Goal: Information Seeking & Learning: Learn about a topic

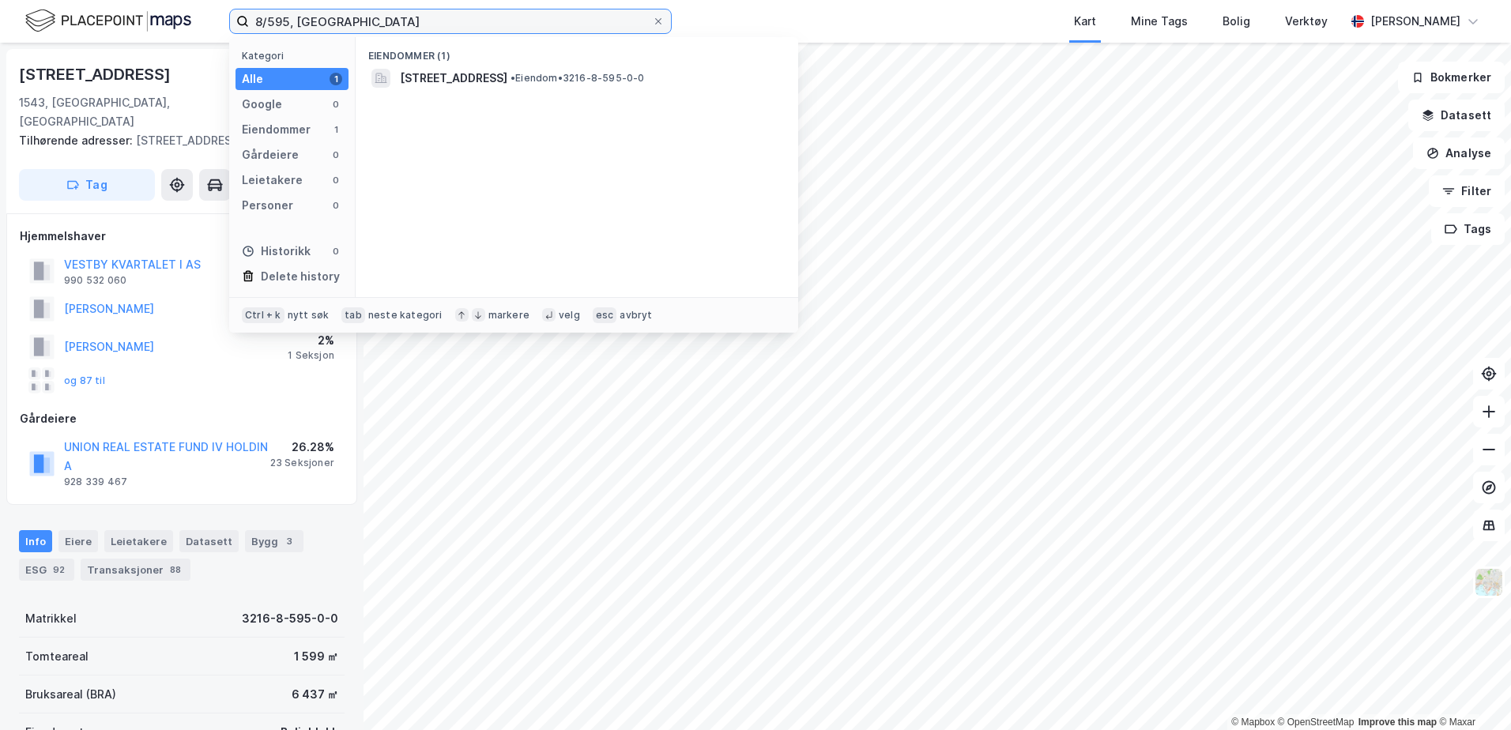
drag, startPoint x: 346, startPoint y: 28, endPoint x: 214, endPoint y: 21, distance: 132.1
click at [214, 21] on div "8/595, vestby Kategori Alle 1 Google 0 Eiendommer 1 Gårdeiere 0 Leietakere 0 Pe…" at bounding box center [755, 21] width 1511 height 43
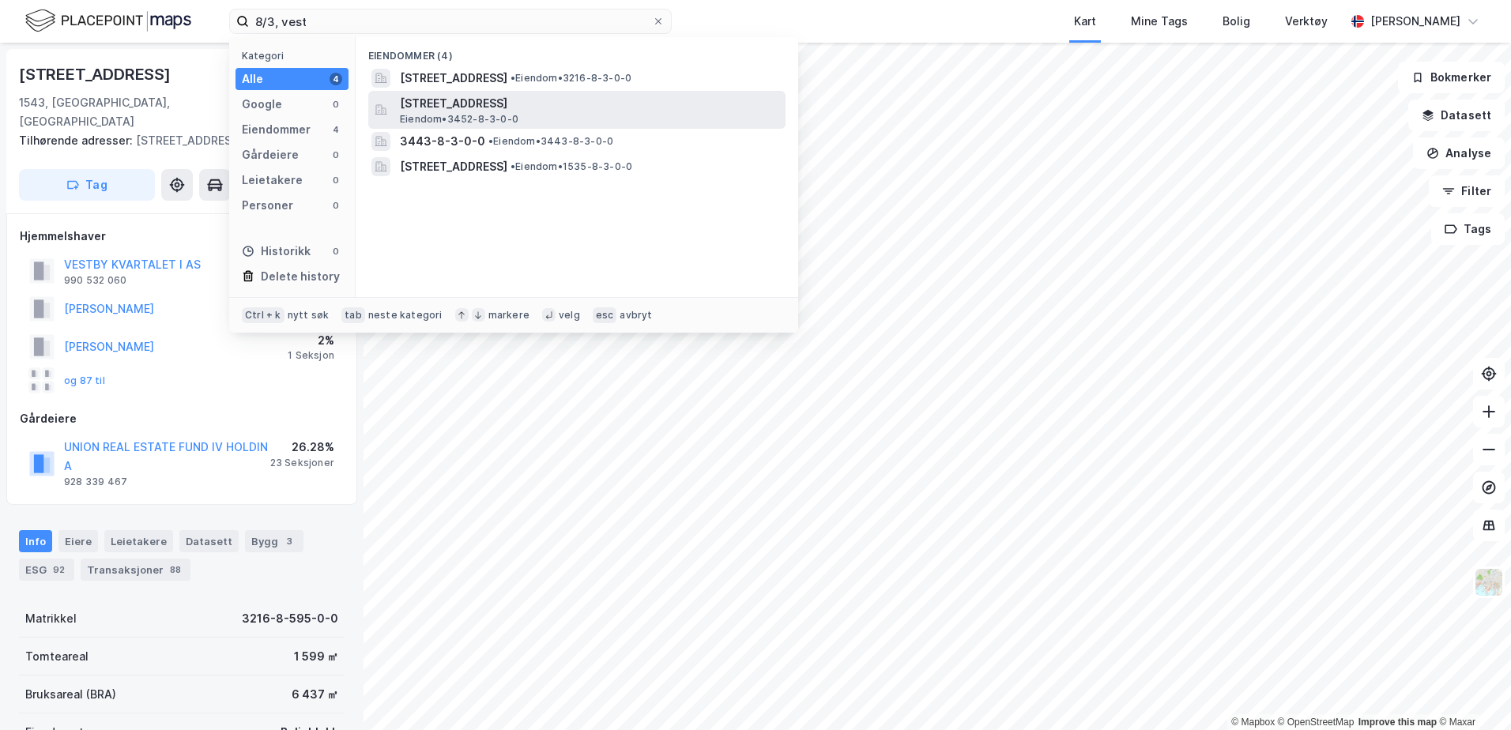
click at [401, 96] on span "[STREET_ADDRESS]" at bounding box center [589, 103] width 379 height 19
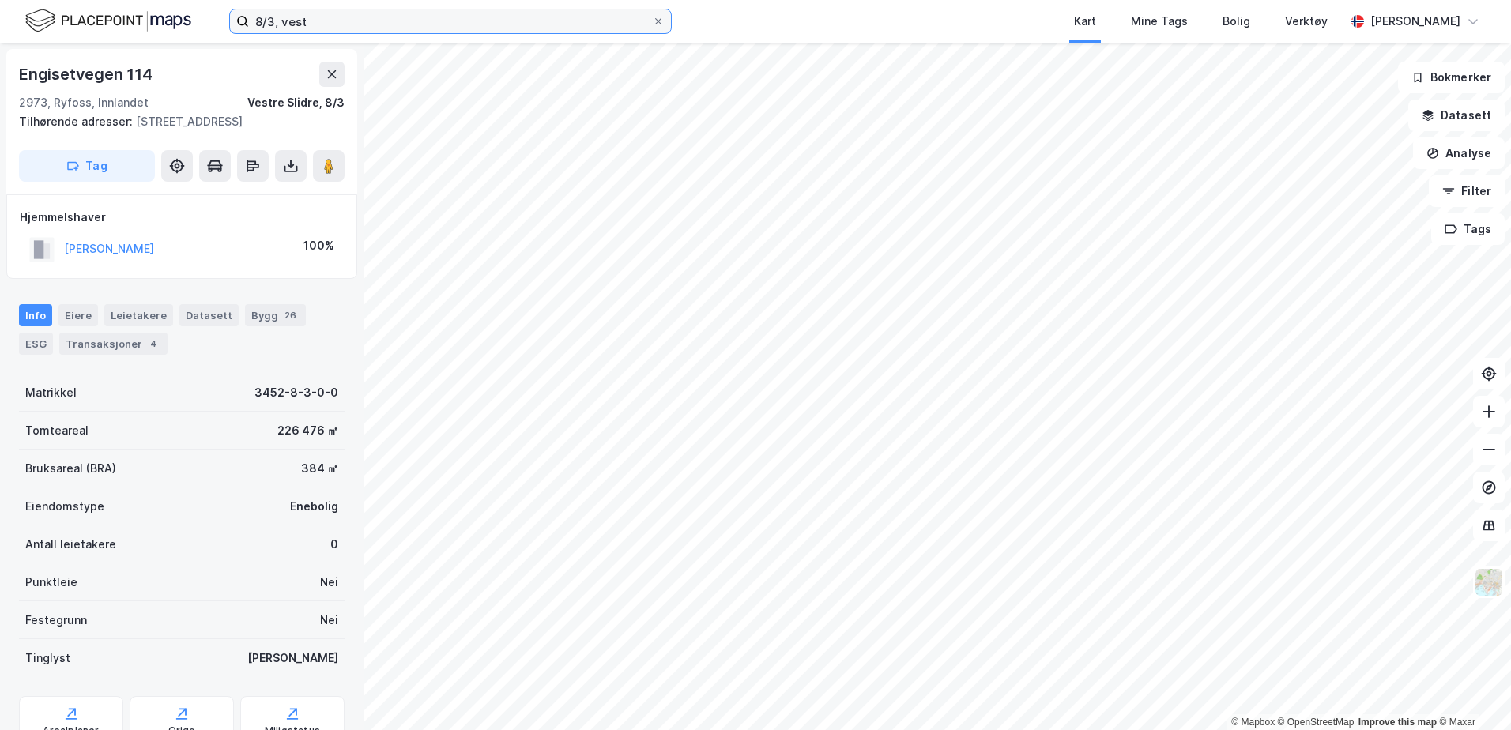
click at [312, 26] on input "8/3, vest" at bounding box center [450, 21] width 403 height 24
type input "8"
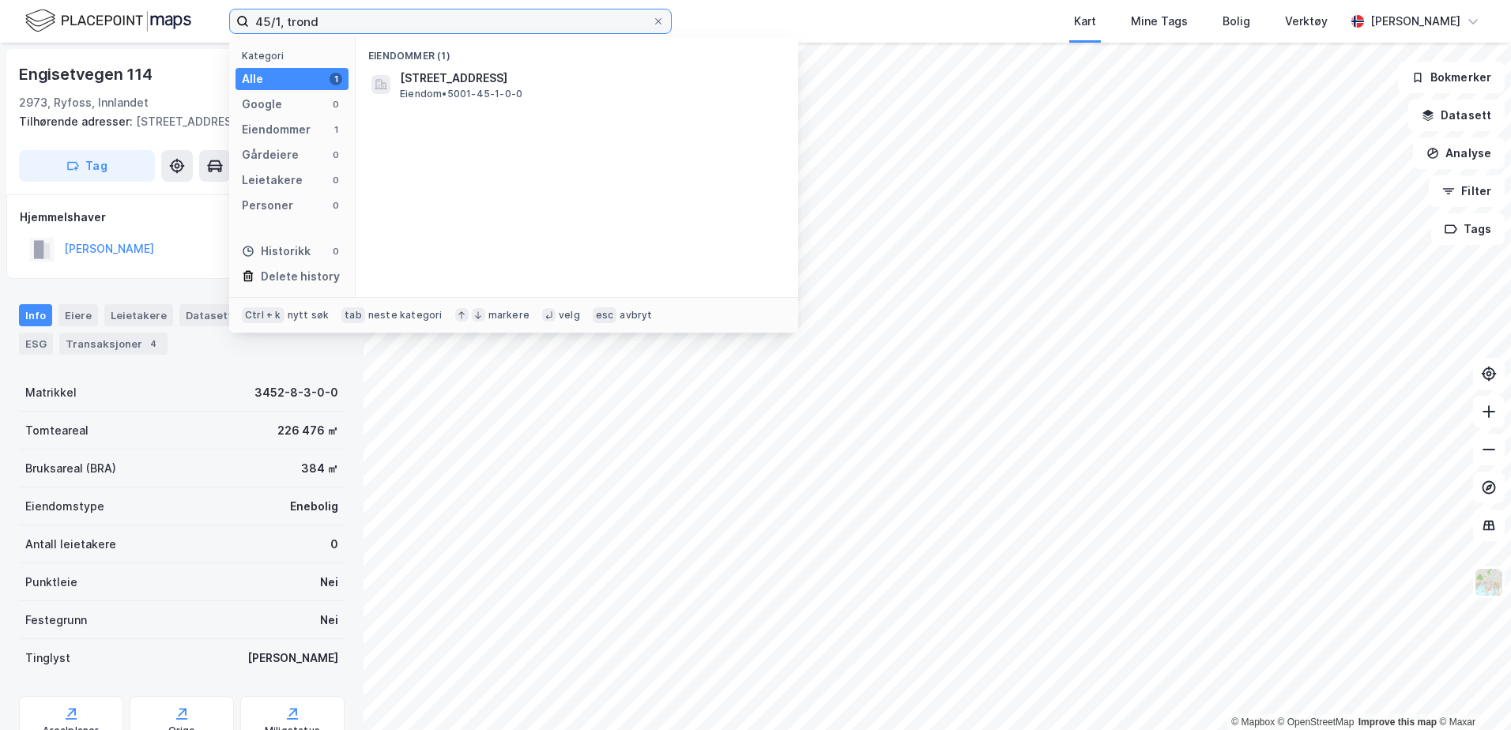
click at [334, 25] on input "45/1, trond" at bounding box center [450, 21] width 403 height 24
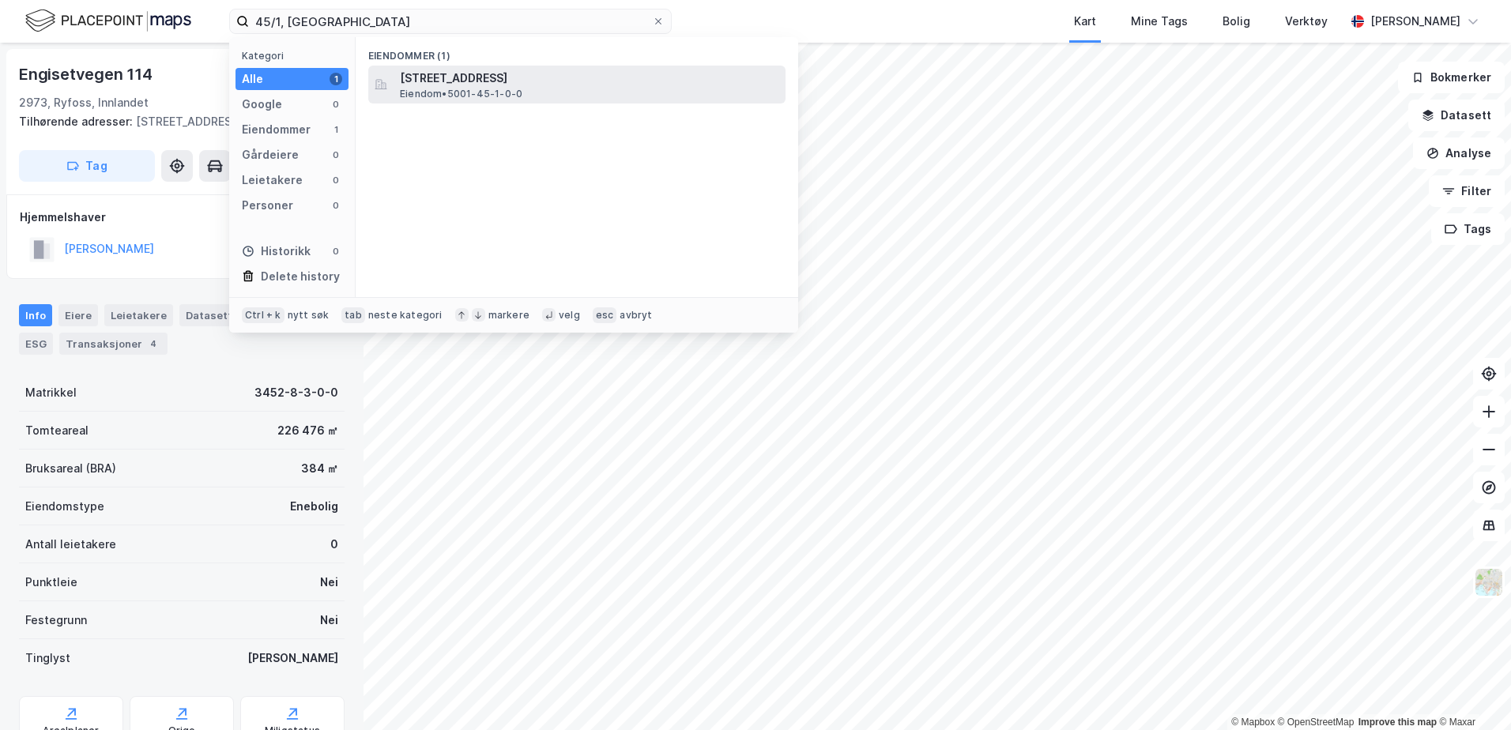
click at [585, 88] on div "[STREET_ADDRESS] Eiendom • 5001-45-1-0-0" at bounding box center [591, 85] width 382 height 32
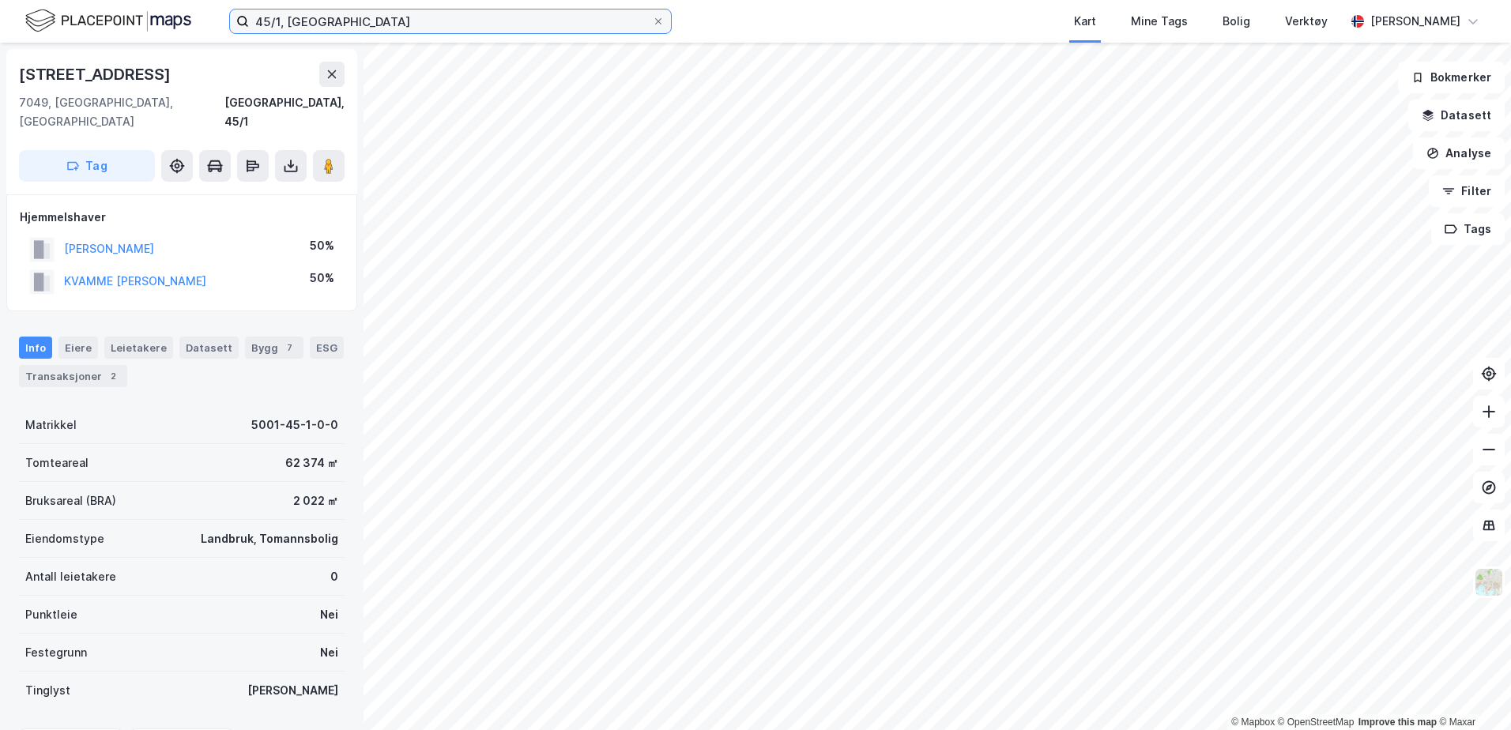
click at [360, 17] on input "45/1, [GEOGRAPHIC_DATA]" at bounding box center [450, 21] width 403 height 24
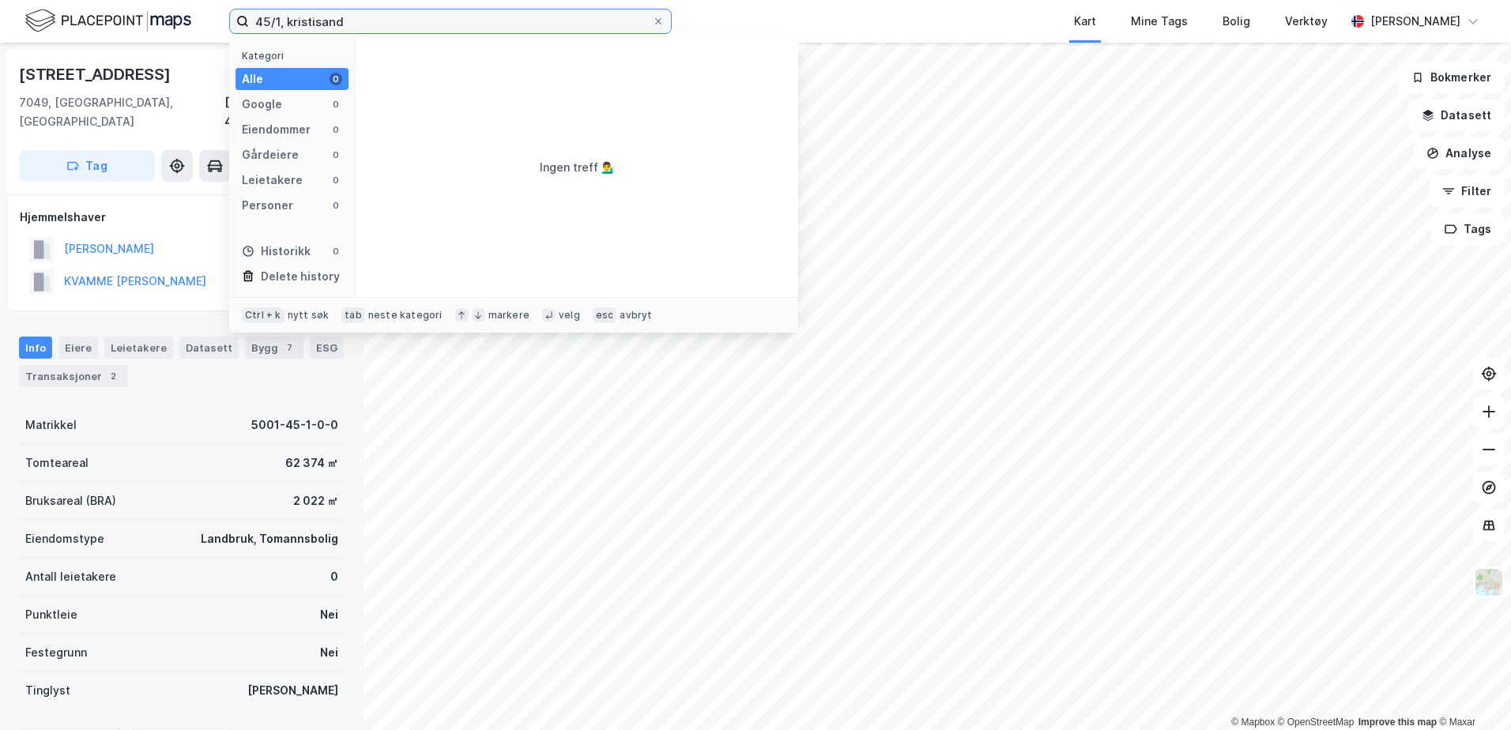
click at [314, 17] on input "45/1, kristisand" at bounding box center [450, 21] width 403 height 24
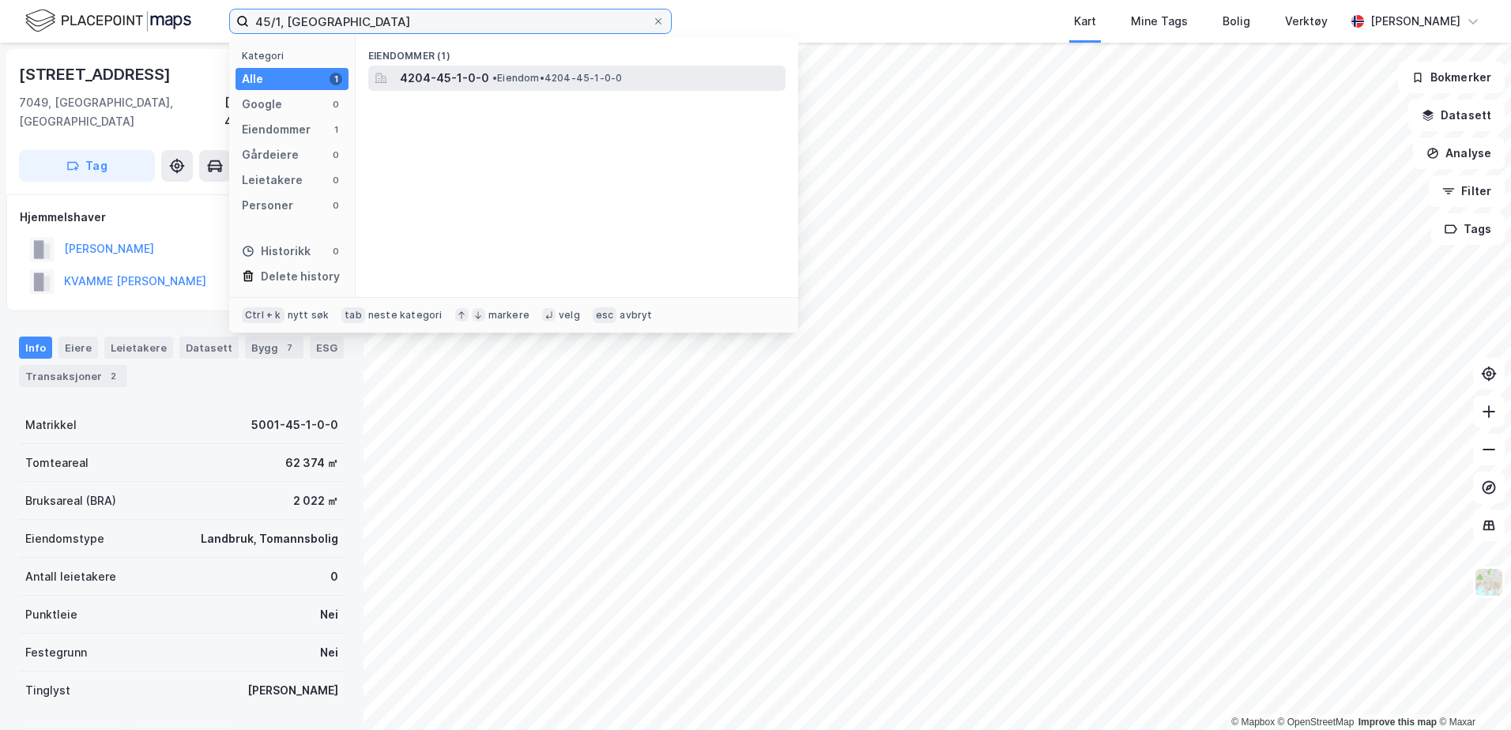
type input "45/1, [GEOGRAPHIC_DATA]"
click at [437, 75] on span "4204-45-1-0-0" at bounding box center [444, 78] width 89 height 19
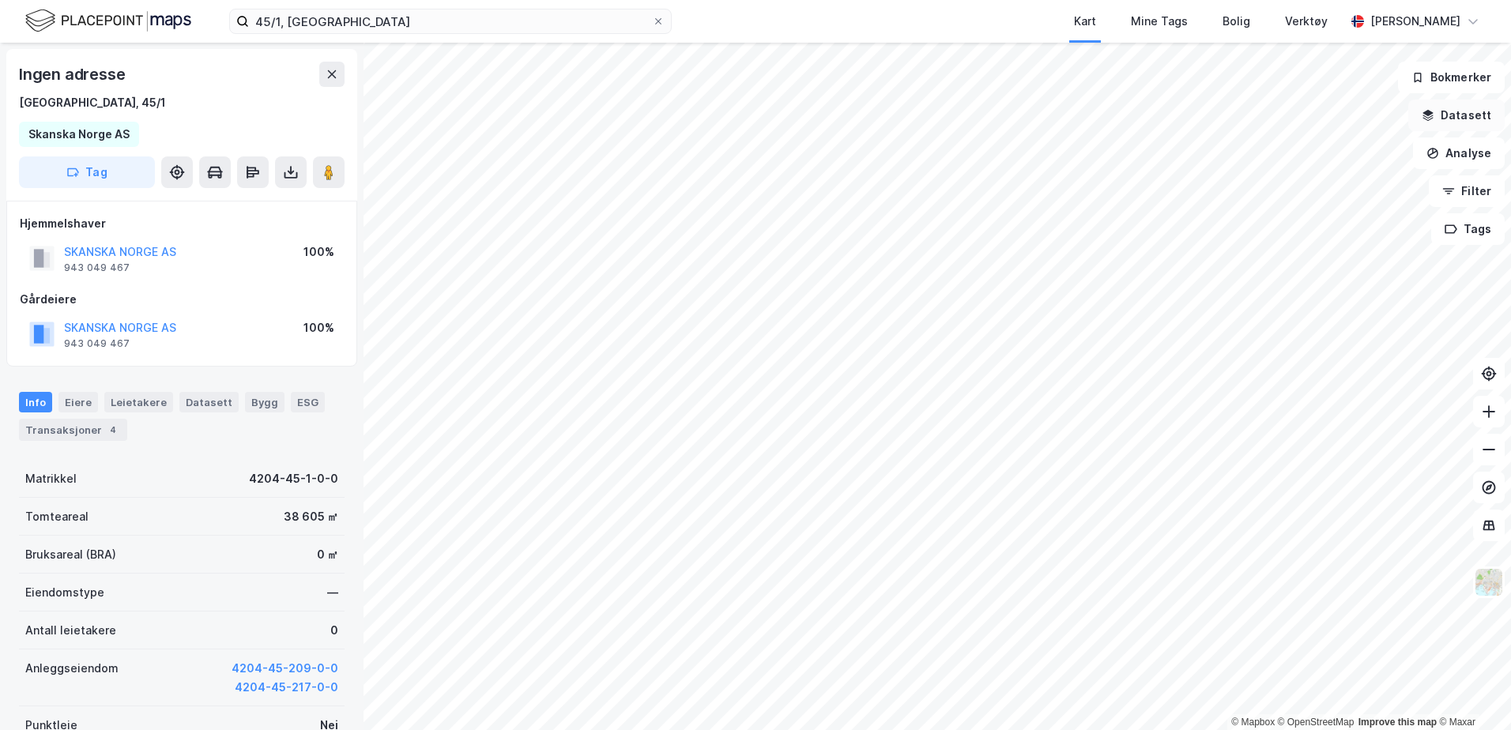
click at [1441, 126] on button "Datasett" at bounding box center [1456, 116] width 96 height 32
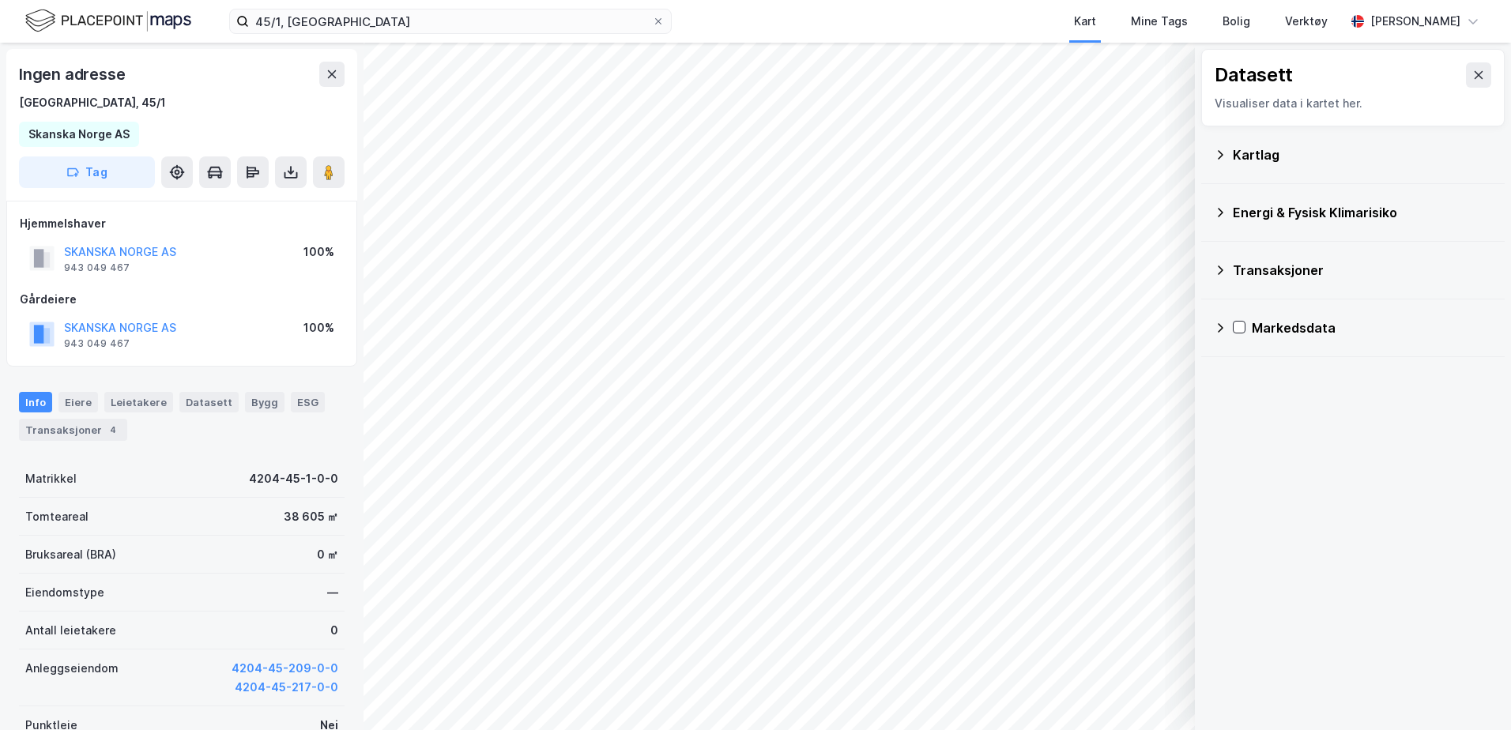
click at [1265, 156] on div "Kartlag" at bounding box center [1362, 154] width 259 height 19
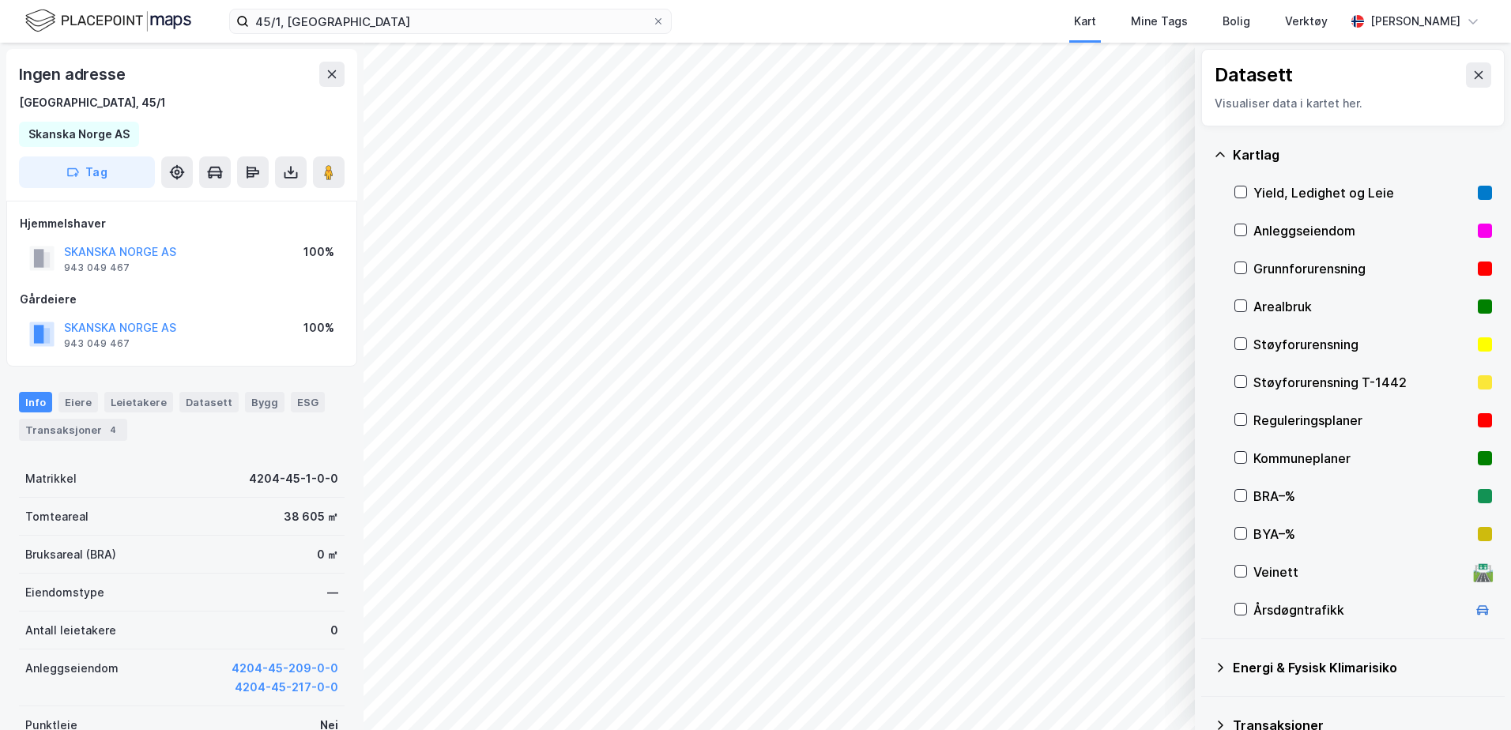
click at [1276, 419] on div "Reguleringsplaner" at bounding box center [1362, 420] width 218 height 19
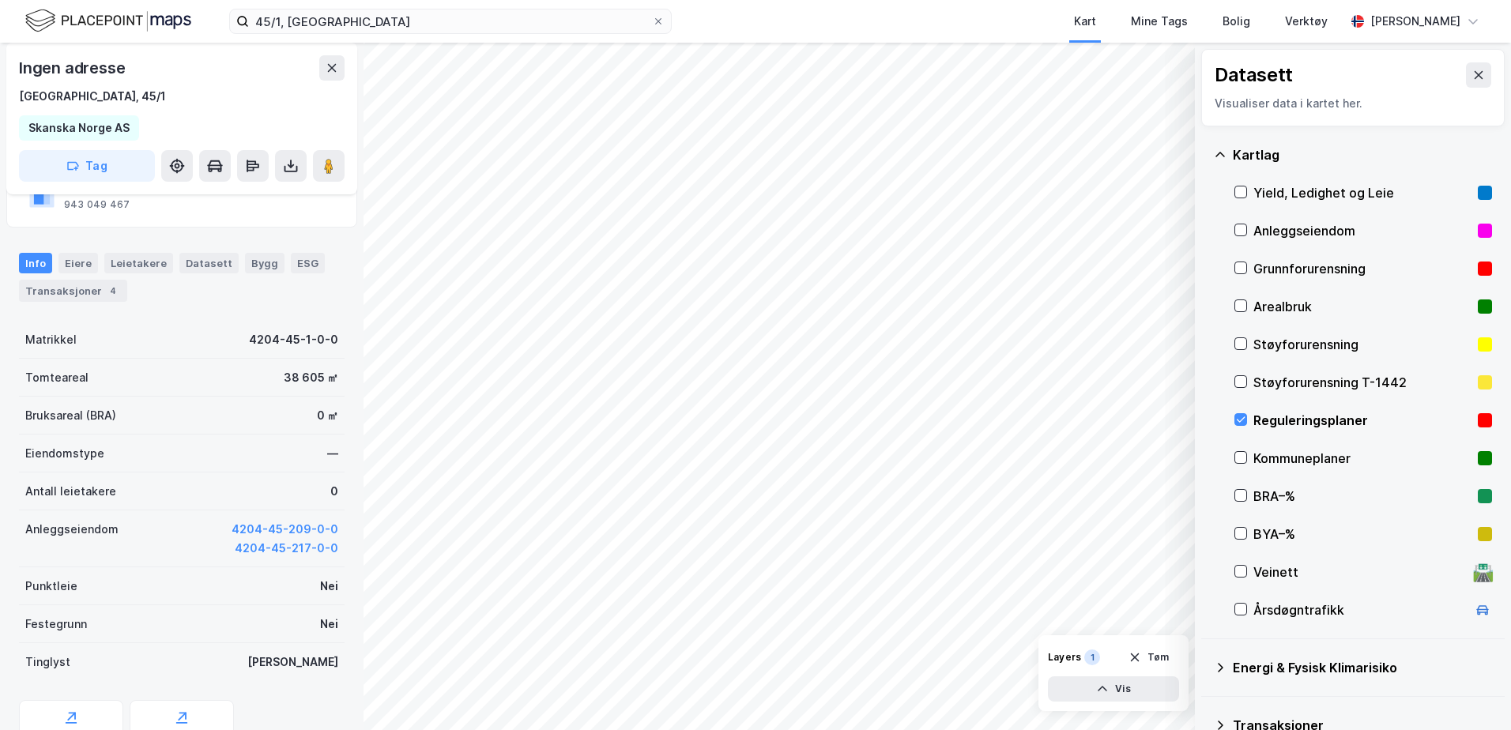
scroll to position [211, 0]
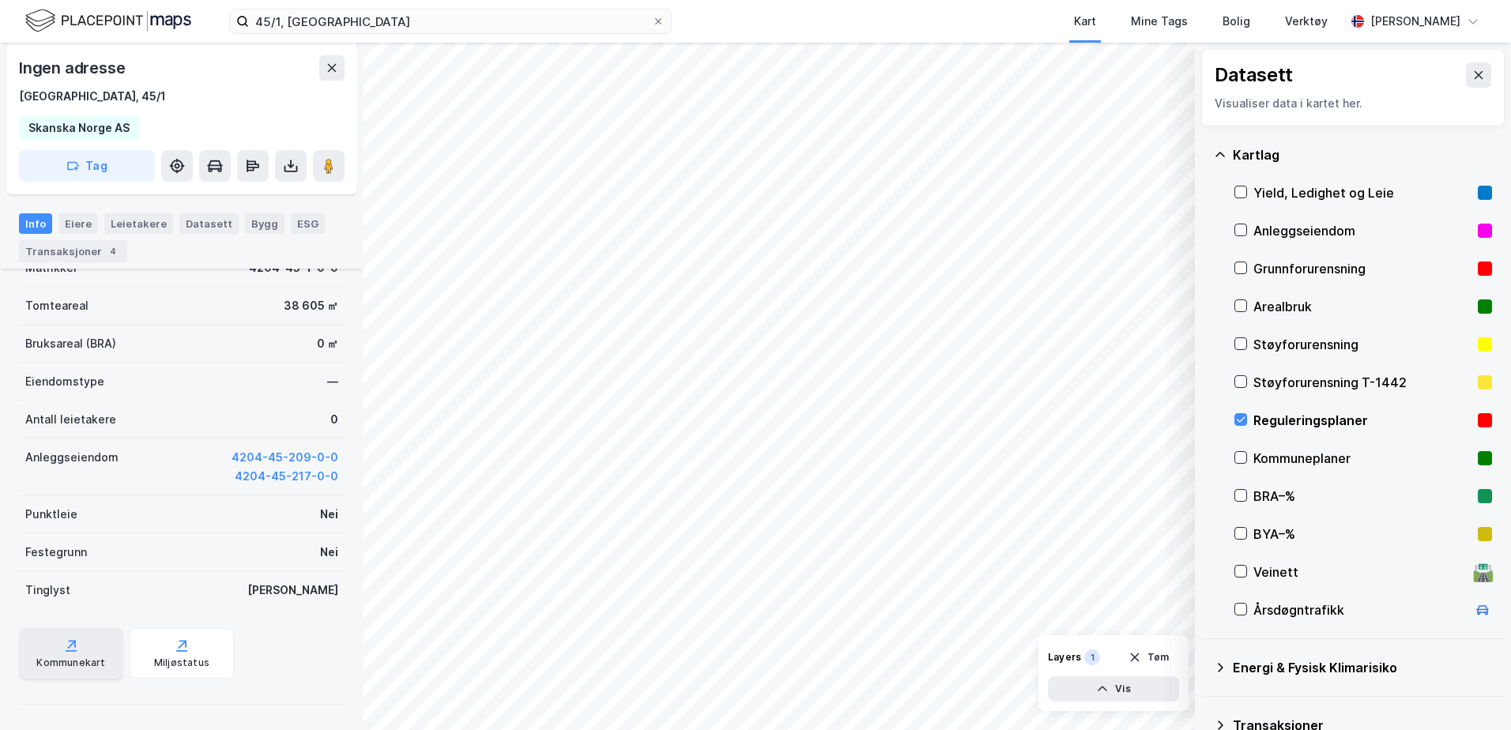
click at [66, 653] on div "Kommunekart" at bounding box center [71, 653] width 104 height 51
